Goal: Find specific page/section: Find specific page/section

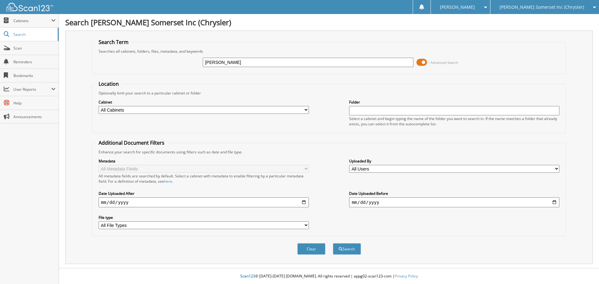
type input "WOODS, MELISSA"
click at [333, 243] on button "Search" at bounding box center [347, 249] width 28 height 12
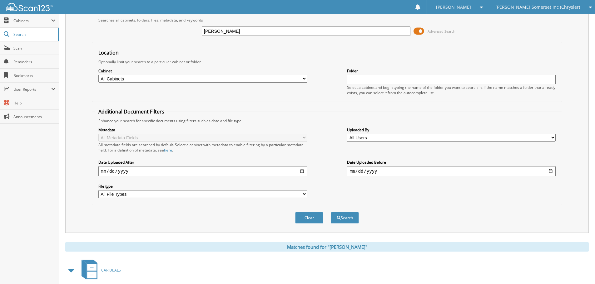
scroll to position [186, 0]
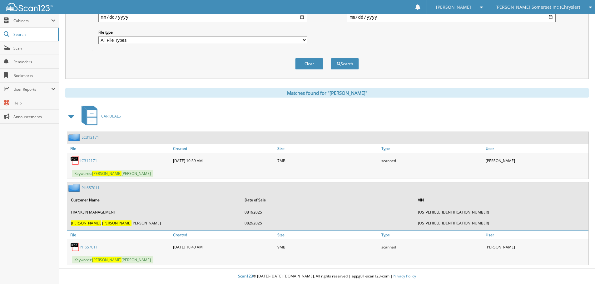
click at [86, 245] on link "PH657011" at bounding box center [89, 247] width 18 height 5
click at [37, 48] on span "Scan" at bounding box center [34, 48] width 42 height 5
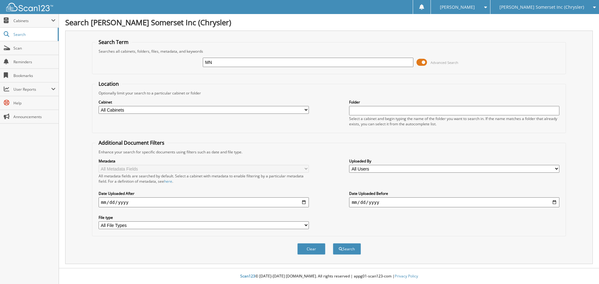
type input "M"
type input "ROGOSK, MICHAEL"
click at [333, 243] on button "Search" at bounding box center [347, 249] width 28 height 12
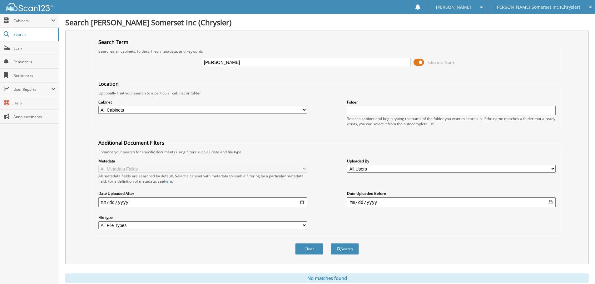
scroll to position [21, 0]
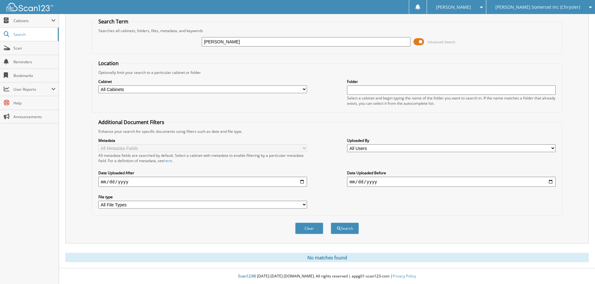
click at [525, 9] on span "[PERSON_NAME] Somerset Inc (Chrysler)" at bounding box center [537, 7] width 85 height 4
click at [223, 40] on input "[PERSON_NAME]" at bounding box center [306, 41] width 209 height 9
type input "ROGOSKI, MICHAEL"
click at [331, 223] on button "Search" at bounding box center [345, 229] width 28 height 12
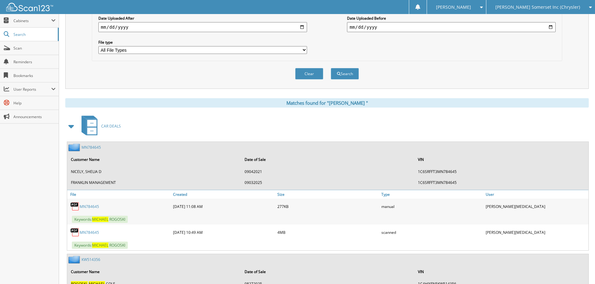
scroll to position [237, 0]
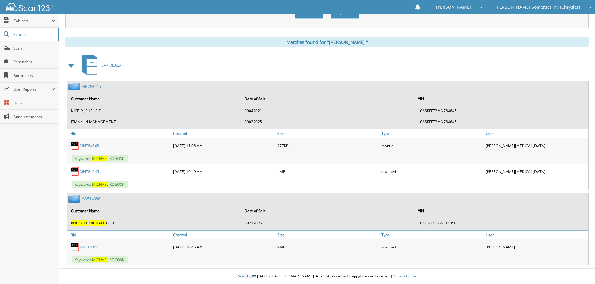
click at [88, 248] on link "K W 5 1 4 3 5 6" at bounding box center [89, 247] width 19 height 5
